Goal: Find specific page/section: Find specific page/section

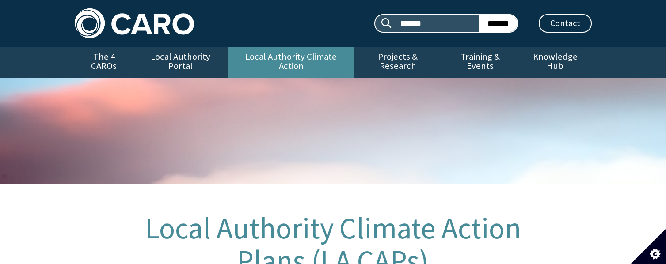
click at [292, 68] on link "Local Authority Climate Action" at bounding box center [291, 62] width 126 height 31
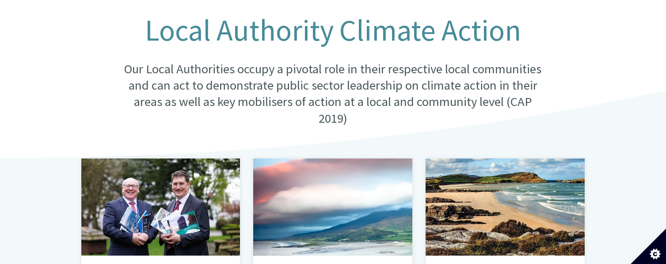
scroll to position [221, 0]
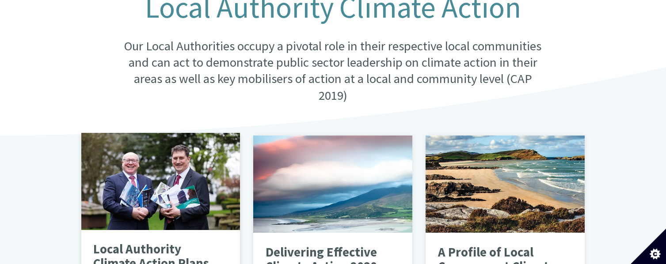
click at [165, 206] on div at bounding box center [160, 181] width 159 height 97
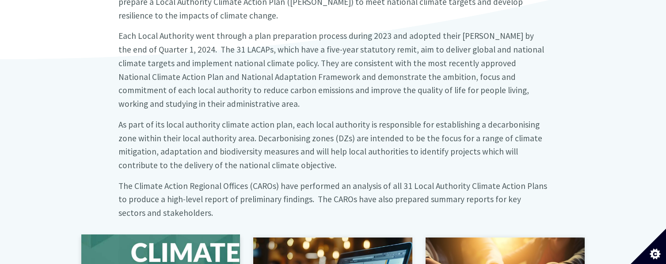
scroll to position [486, 0]
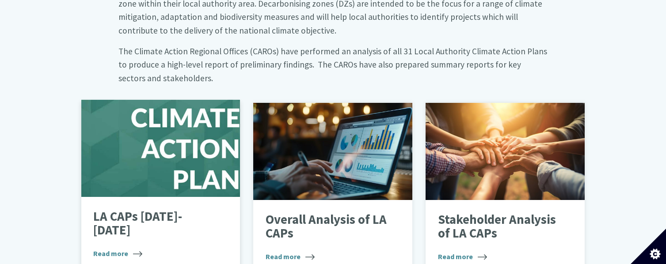
click at [161, 107] on div at bounding box center [160, 148] width 159 height 97
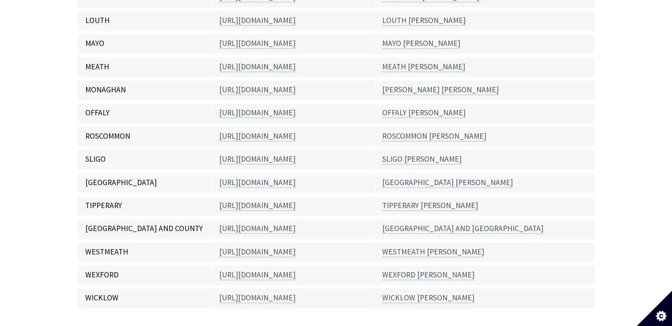
scroll to position [707, 0]
click at [399, 154] on link "SLIGO [PERSON_NAME]" at bounding box center [422, 159] width 80 height 10
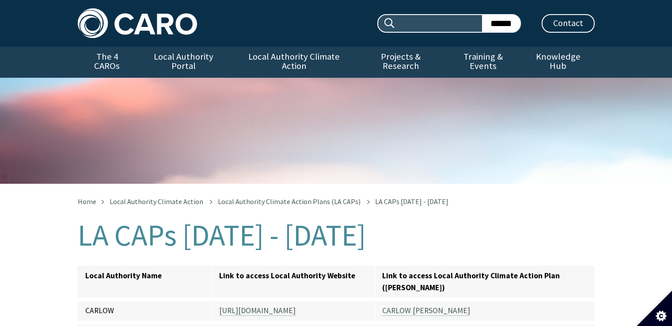
scroll to position [707, 0]
